Goal: Transaction & Acquisition: Purchase product/service

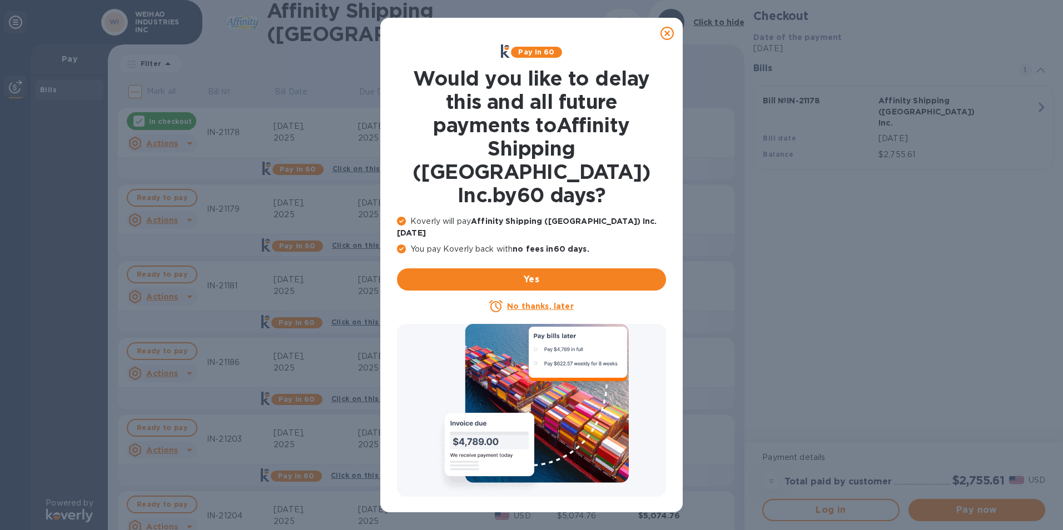
click at [668, 34] on icon at bounding box center [666, 33] width 13 height 13
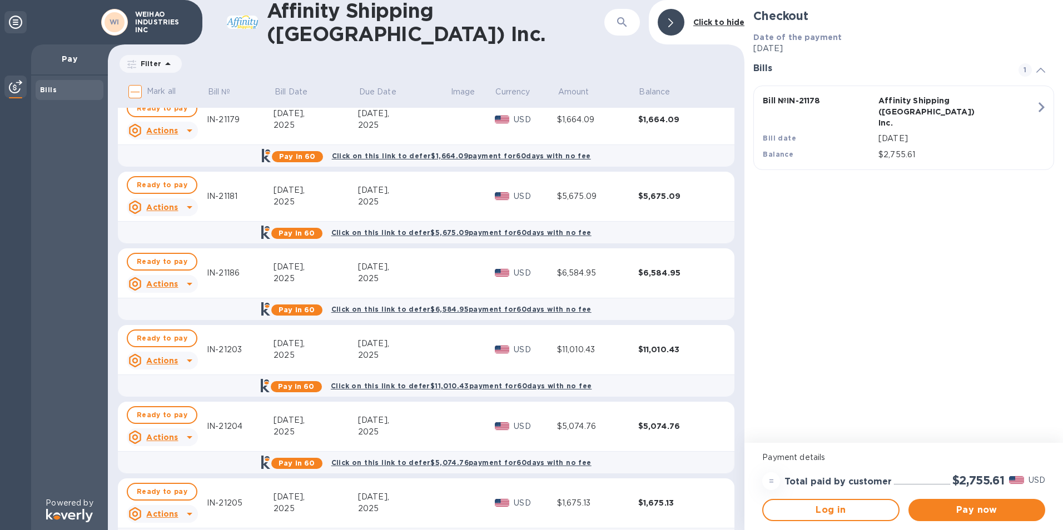
scroll to position [201, 0]
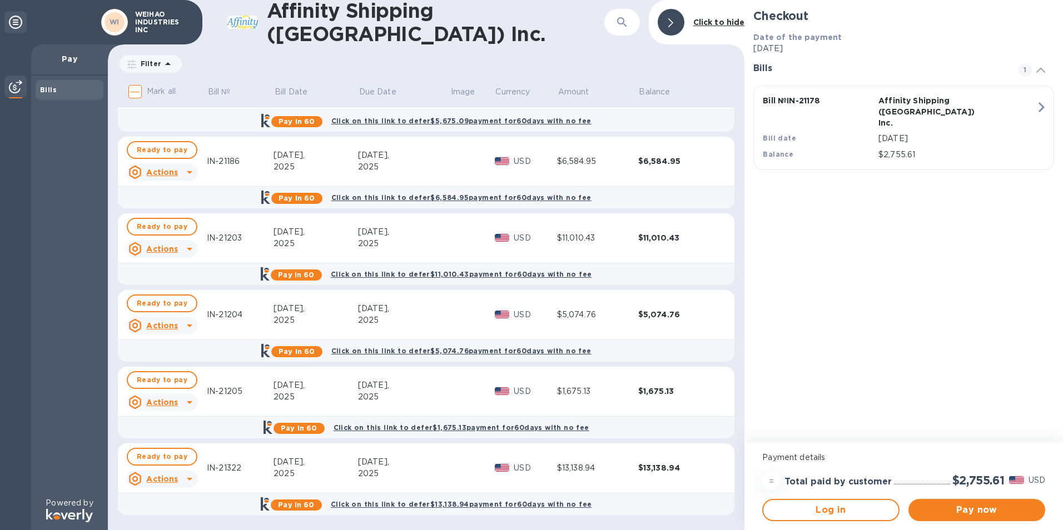
click at [183, 476] on icon at bounding box center [189, 479] width 13 height 13
click at [669, 451] on div at bounding box center [531, 265] width 1063 height 530
click at [165, 454] on span "Ready to pay" at bounding box center [162, 456] width 51 height 13
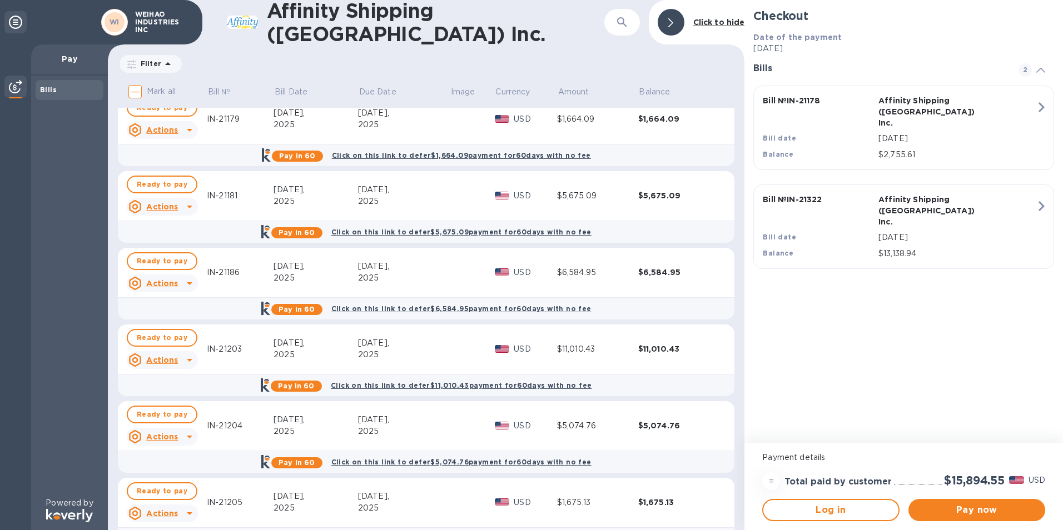
scroll to position [0, 0]
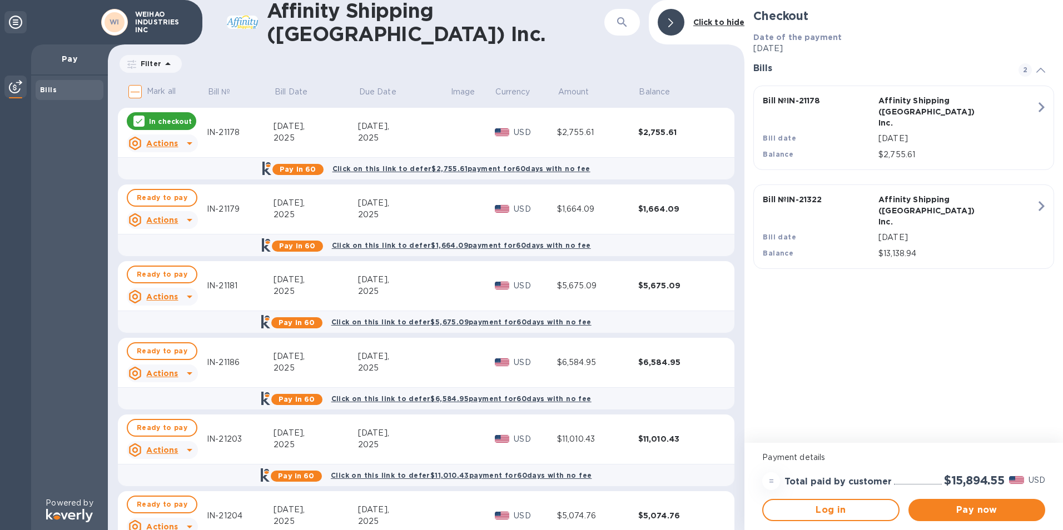
click at [139, 126] on icon at bounding box center [139, 121] width 9 height 9
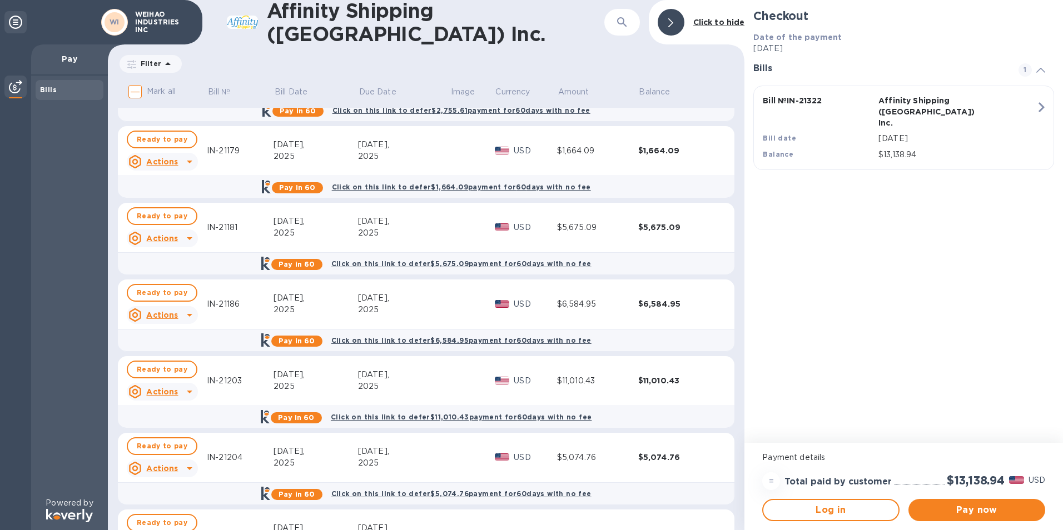
scroll to position [201, 0]
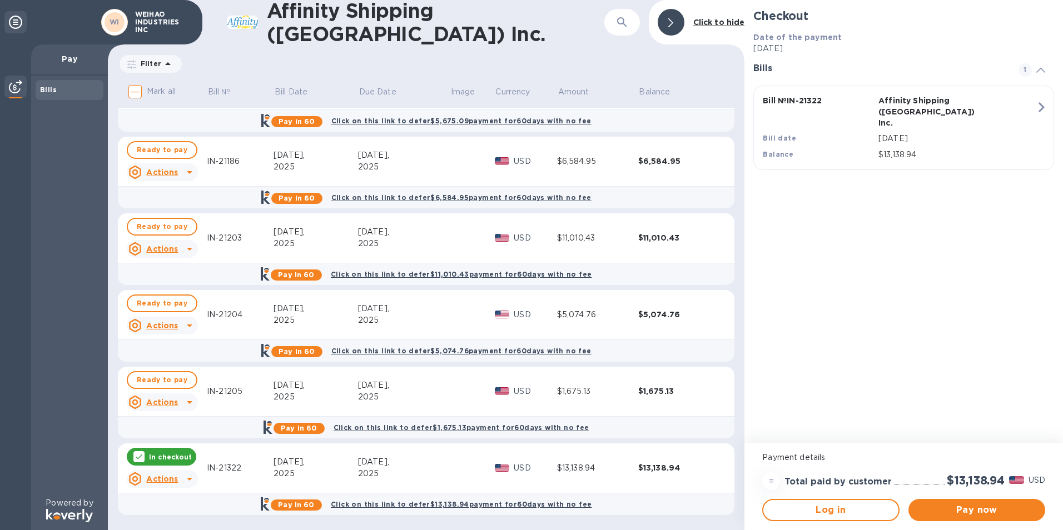
click at [972, 521] on div "Pay now" at bounding box center [977, 510] width 146 height 31
click at [982, 510] on span "Pay now" at bounding box center [976, 510] width 119 height 13
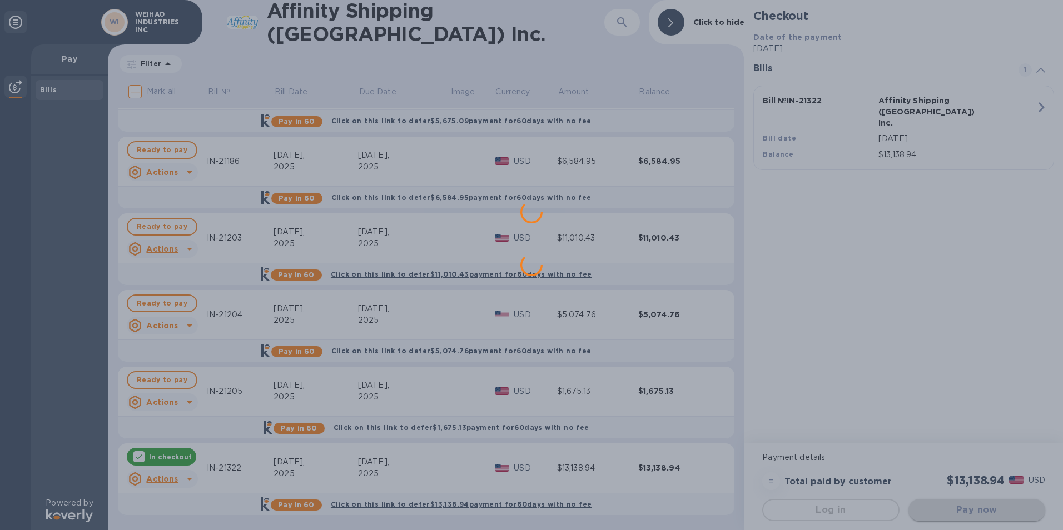
scroll to position [0, 0]
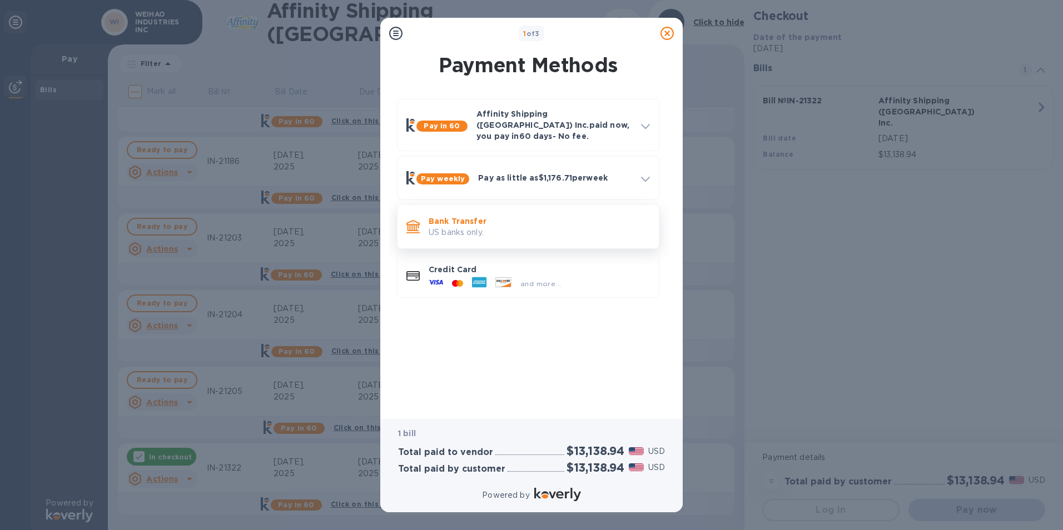
click at [489, 216] on p "Bank Transfer" at bounding box center [539, 221] width 221 height 11
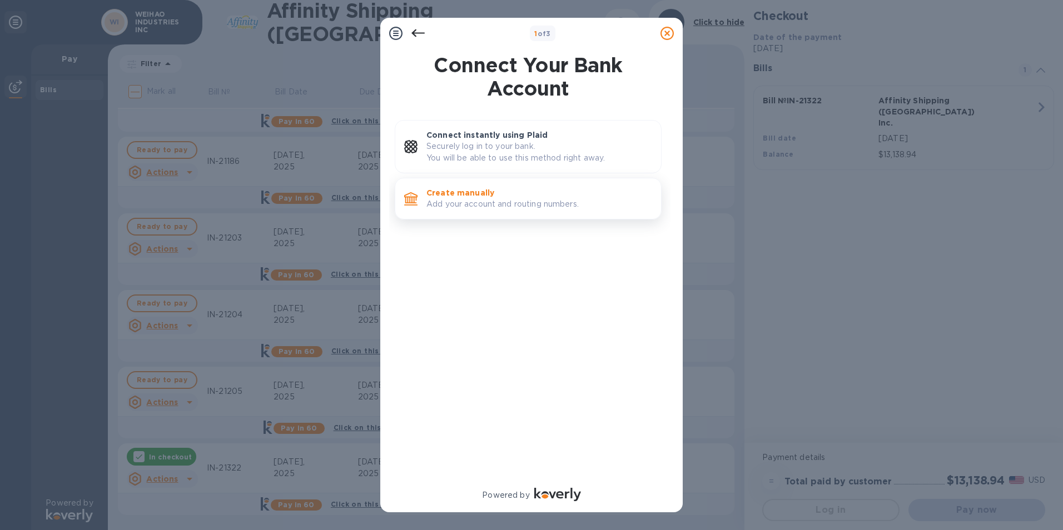
click at [483, 199] on p "Add your account and routing numbers." at bounding box center [539, 204] width 226 height 12
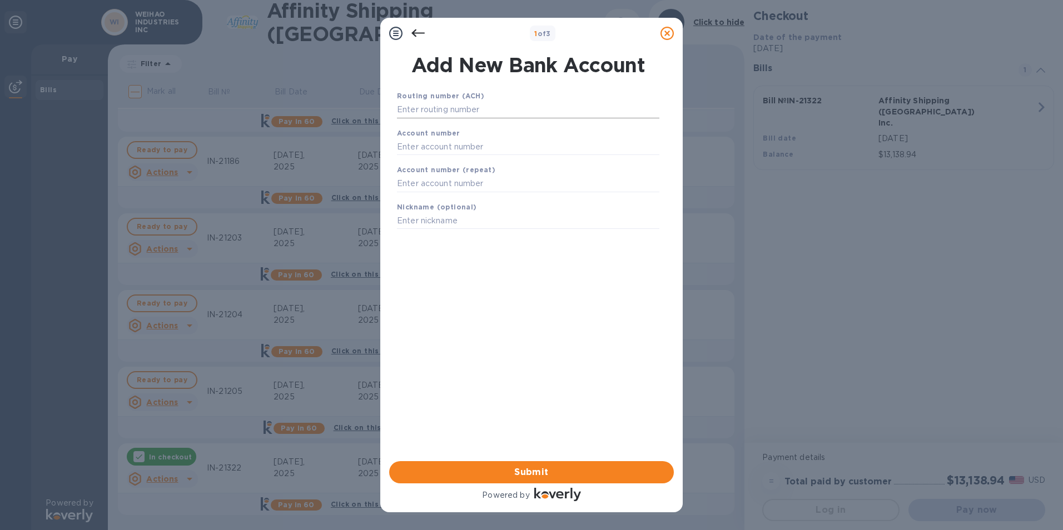
click at [444, 105] on input "text" at bounding box center [528, 110] width 262 height 17
click at [672, 40] on div at bounding box center [667, 33] width 22 height 22
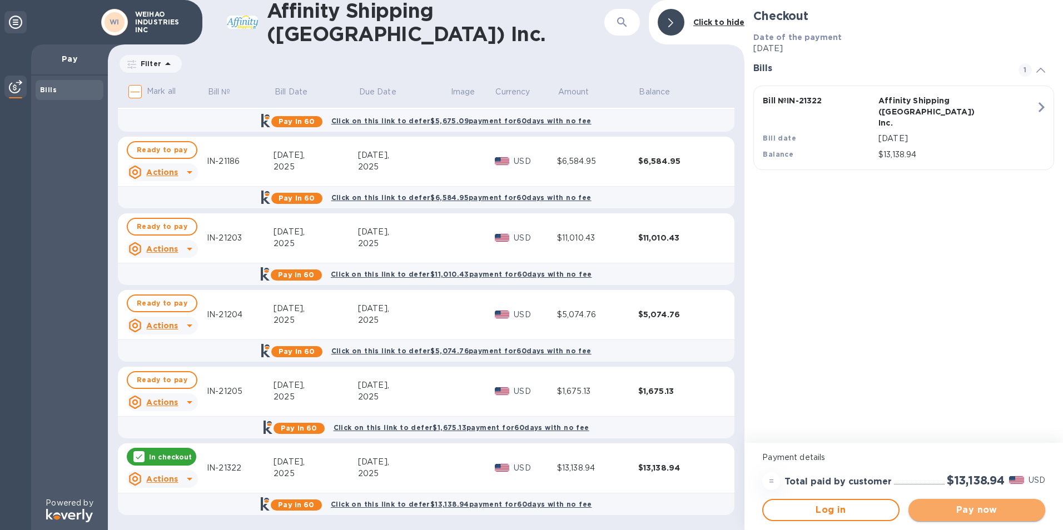
click at [969, 521] on button "Pay now" at bounding box center [976, 510] width 137 height 22
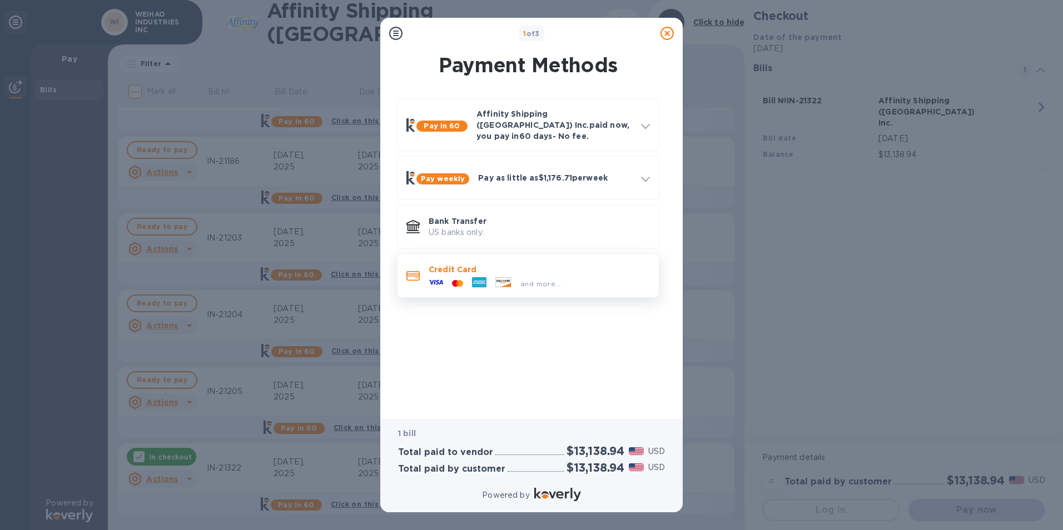
click at [517, 278] on div "and more..." at bounding box center [540, 284] width 49 height 12
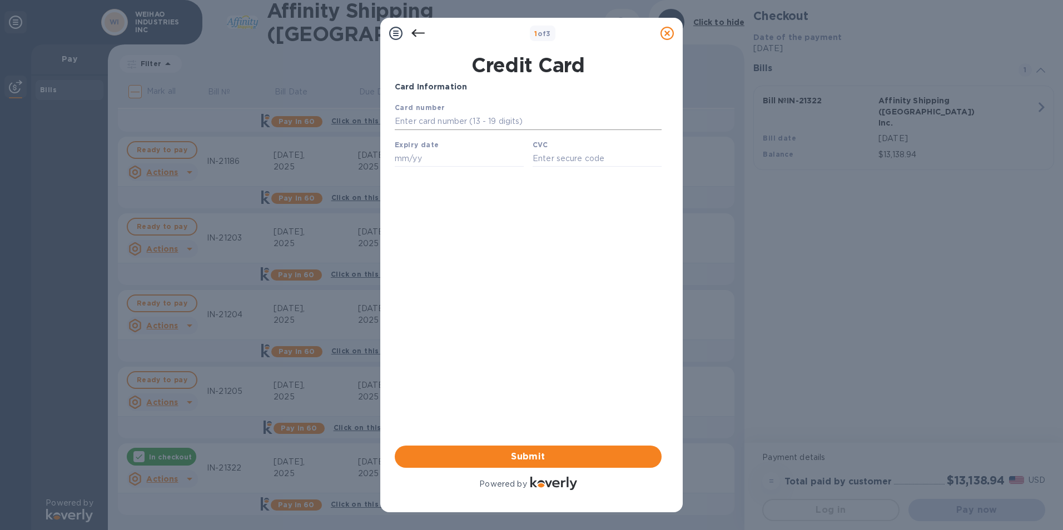
click at [470, 120] on input "text" at bounding box center [528, 121] width 267 height 17
type input "[CREDIT_CARD_NUMBER]"
type input "04/27"
type input "690"
click at [588, 451] on span "Submit" at bounding box center [528, 456] width 249 height 13
